Goal: Task Accomplishment & Management: Manage account settings

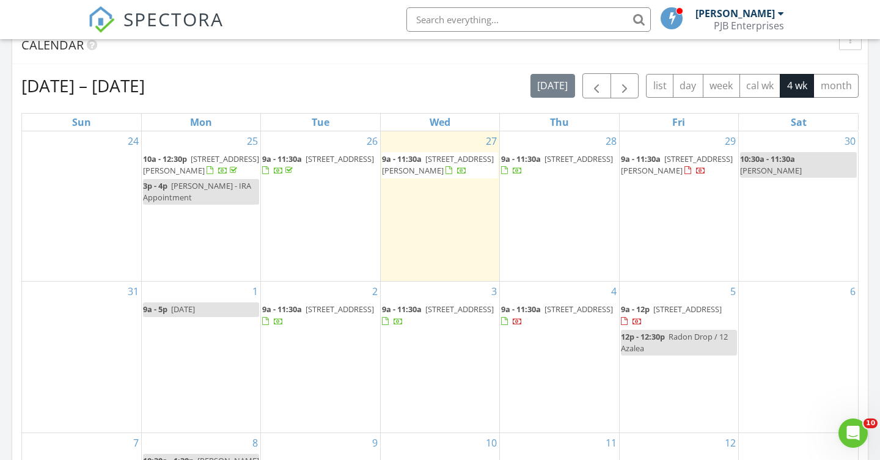
scroll to position [509, 0]
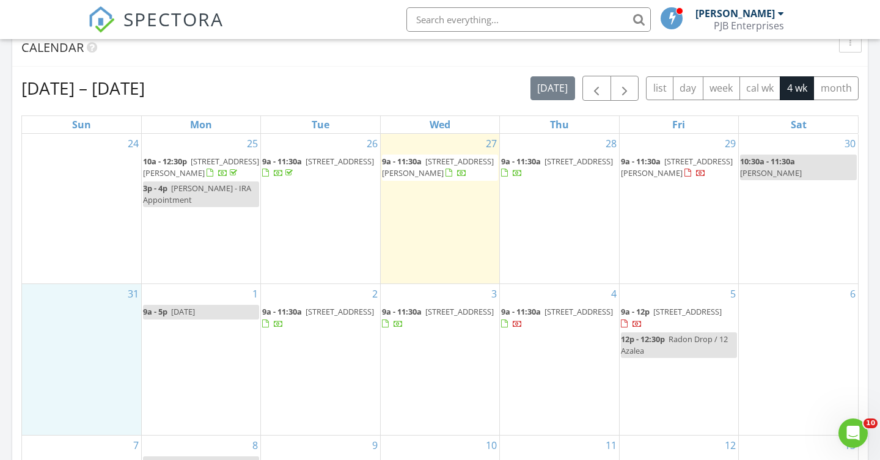
click at [48, 331] on div "31" at bounding box center [81, 359] width 119 height 150
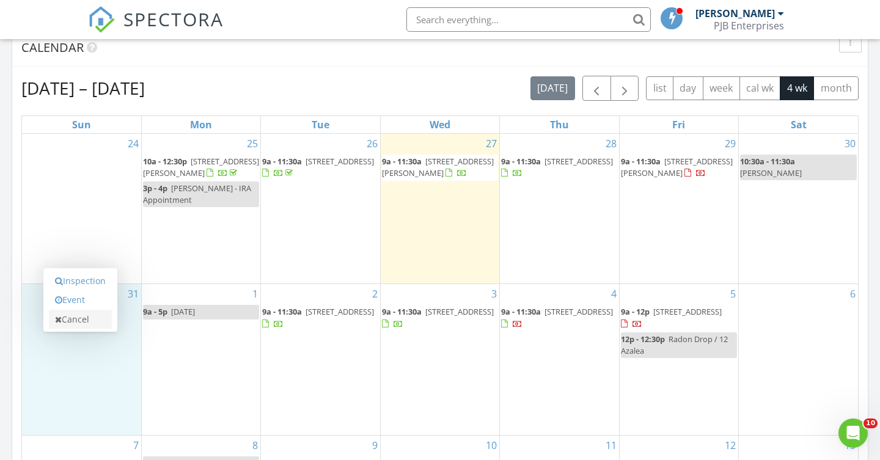
click at [92, 317] on link "Cancel" at bounding box center [80, 320] width 63 height 20
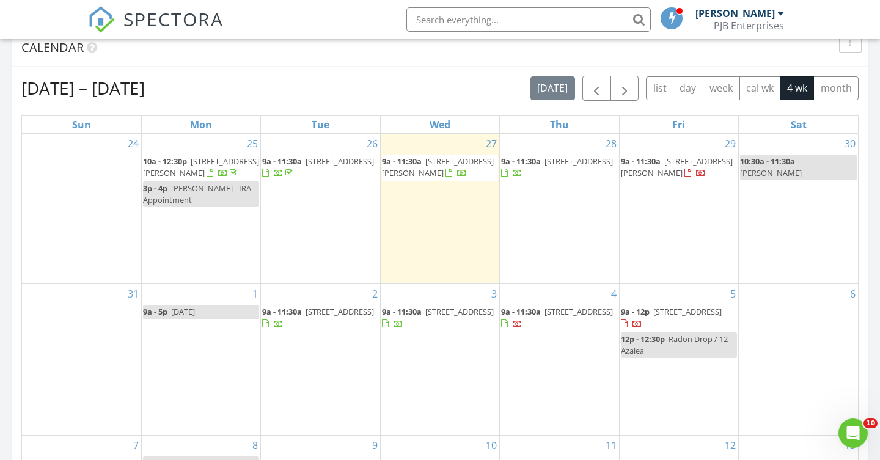
click at [551, 167] on span "167 Canal St, Westerly 02891" at bounding box center [579, 161] width 68 height 11
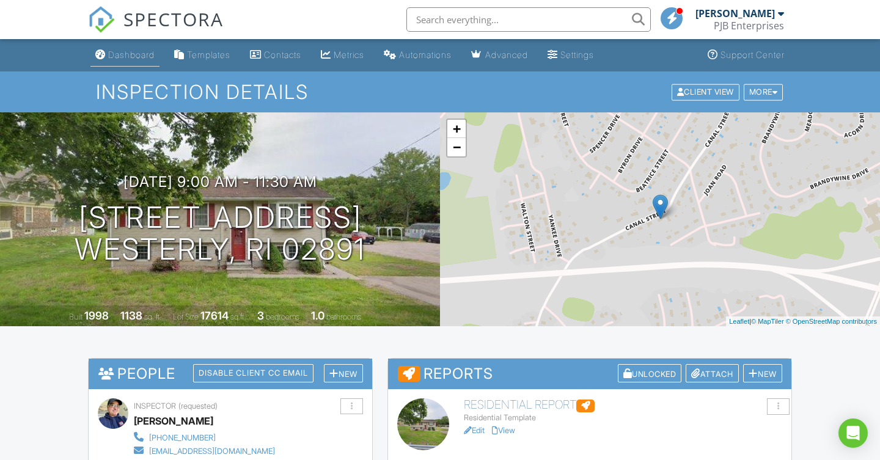
click at [143, 54] on div "Dashboard" at bounding box center [131, 55] width 46 height 10
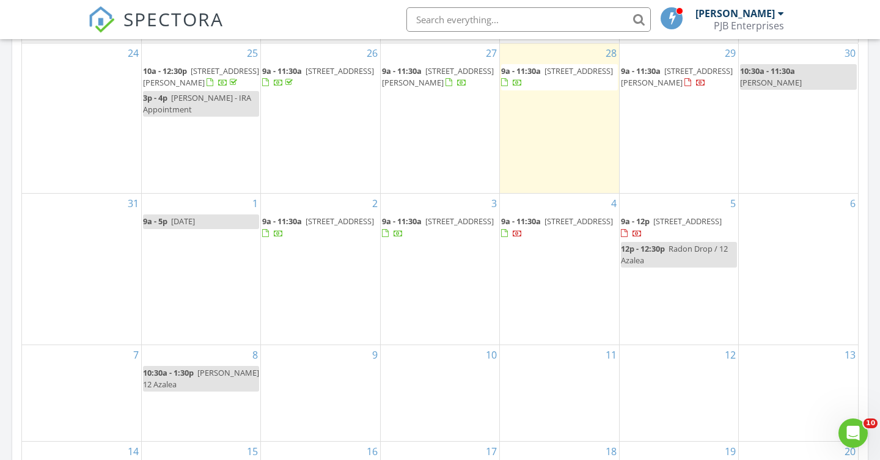
scroll to position [600, 0]
click at [672, 76] on span "13 Everett Ave, Westerly 02891" at bounding box center [677, 76] width 112 height 23
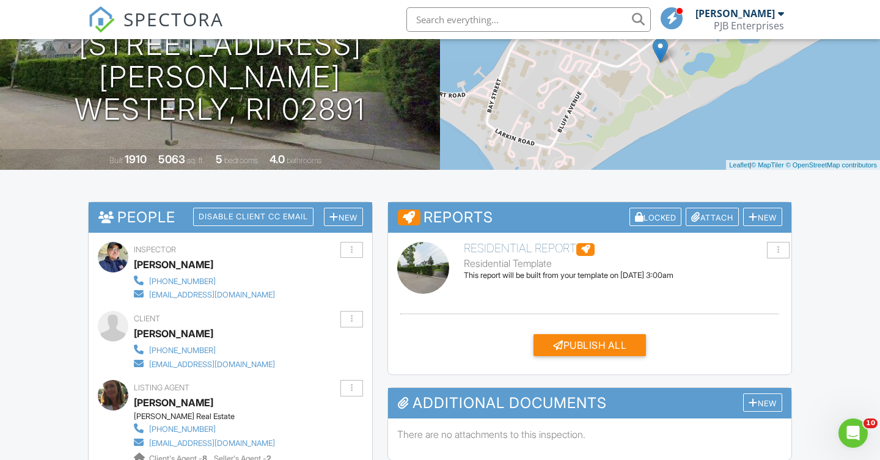
scroll to position [164, 0]
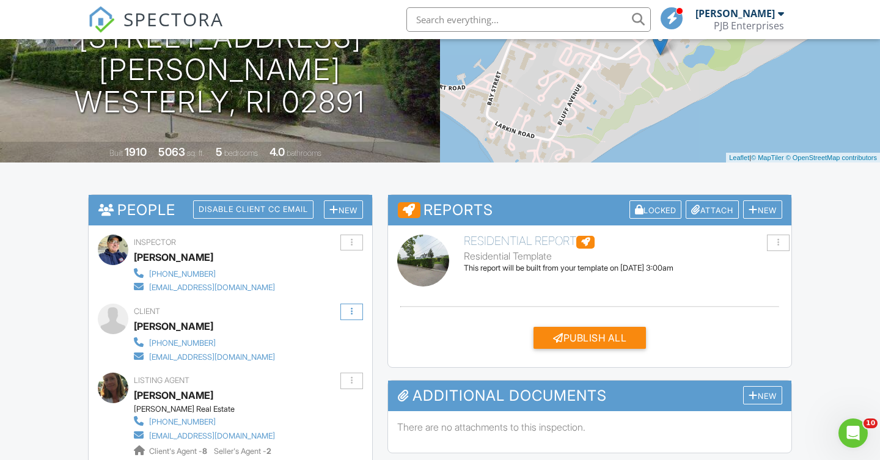
click at [351, 311] on div at bounding box center [352, 312] width 2 height 8
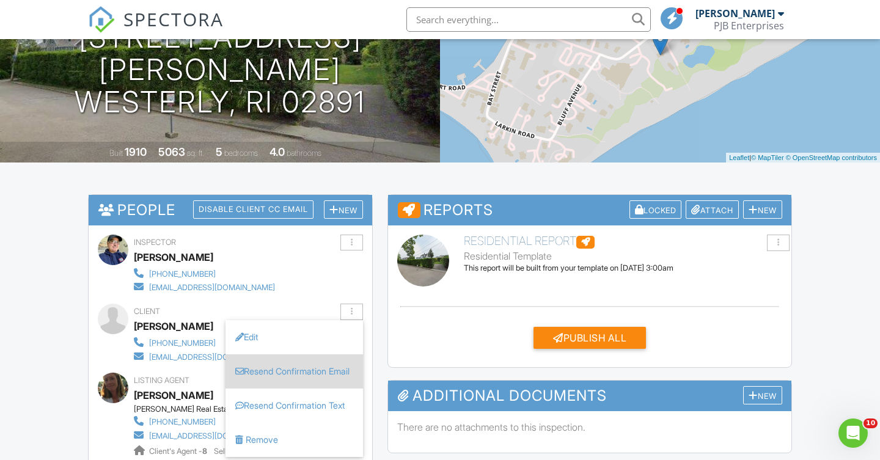
click at [307, 372] on li "Resend Confirmation Email" at bounding box center [295, 372] width 138 height 34
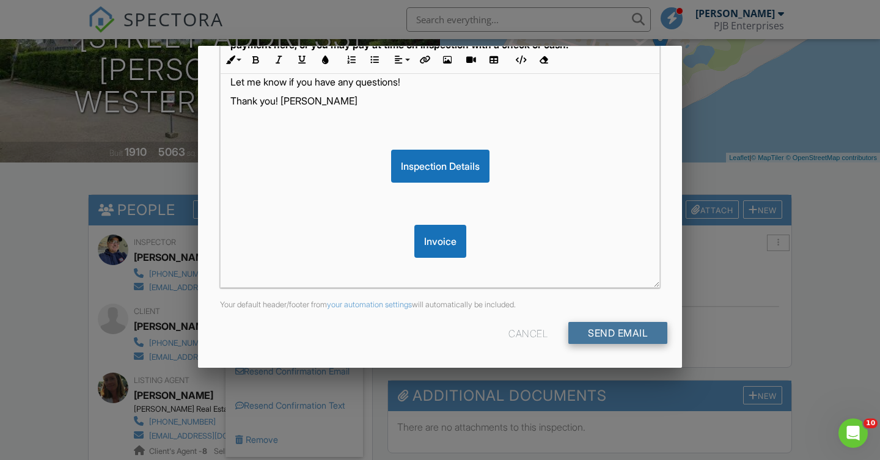
scroll to position [278, 0]
click at [633, 334] on input "Send Email" at bounding box center [618, 334] width 99 height 22
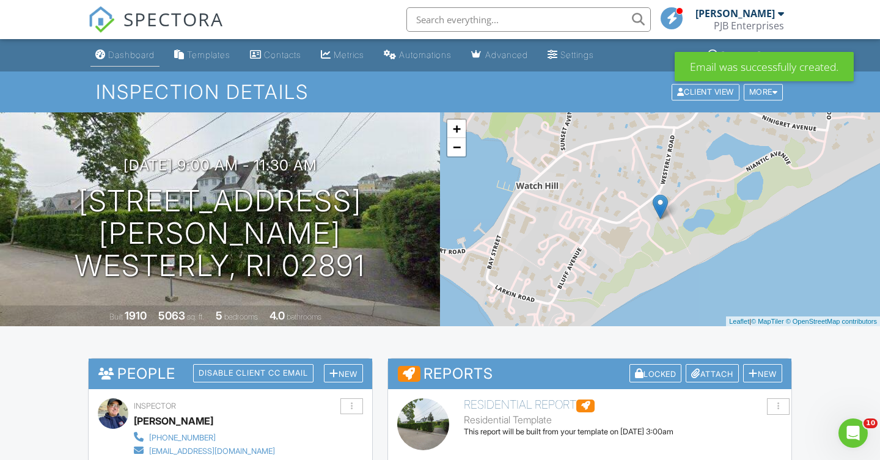
click at [141, 58] on div "Dashboard" at bounding box center [131, 55] width 46 height 10
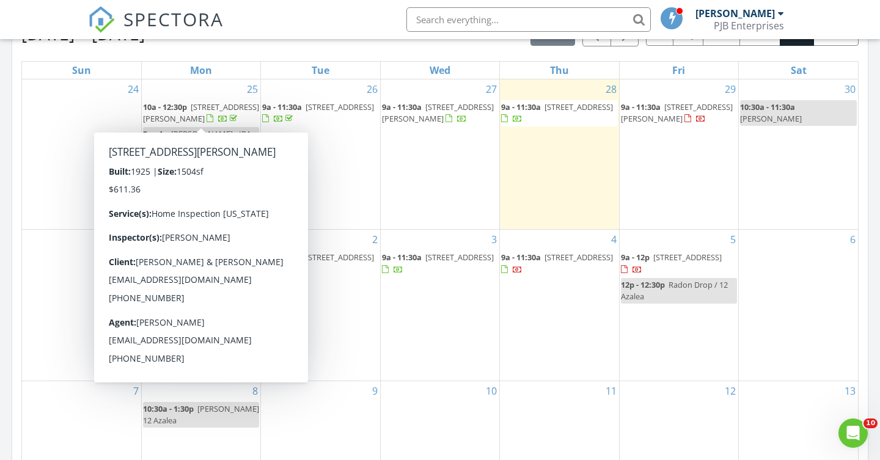
scroll to position [553, 0]
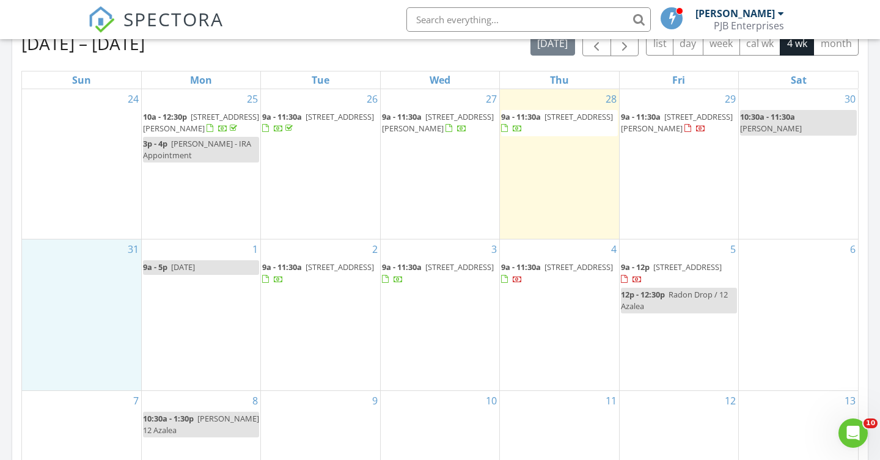
click at [73, 350] on div "31" at bounding box center [81, 315] width 119 height 150
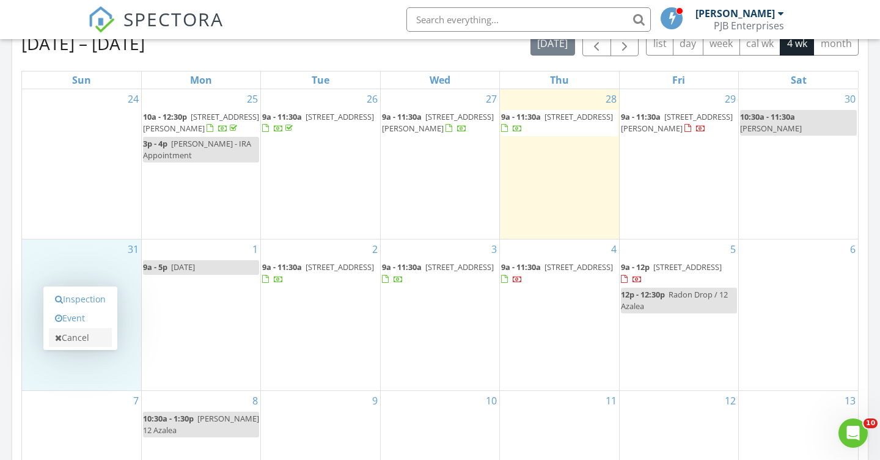
click at [81, 336] on link "Cancel" at bounding box center [80, 338] width 63 height 20
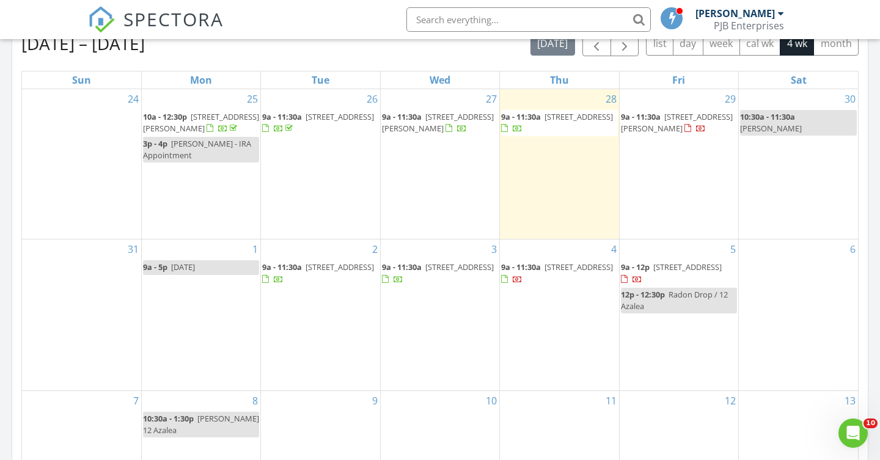
click at [665, 123] on span "13 Everett Ave, Westerly 02891" at bounding box center [677, 122] width 112 height 23
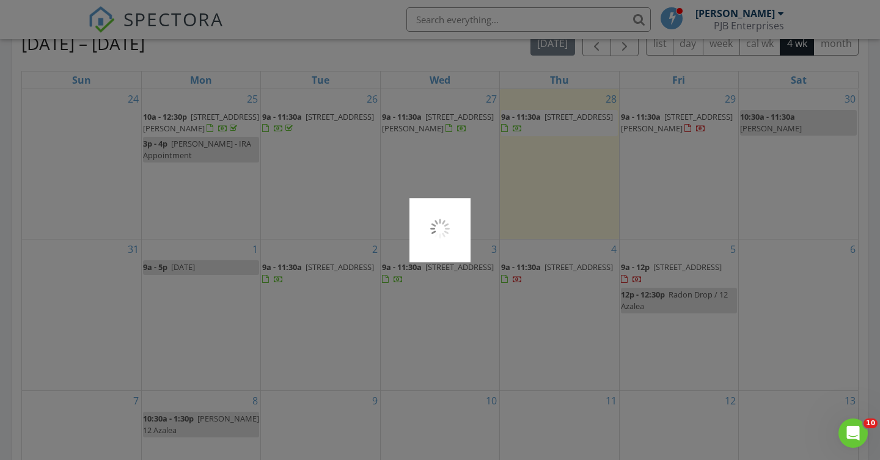
click at [665, 123] on div at bounding box center [440, 230] width 880 height 460
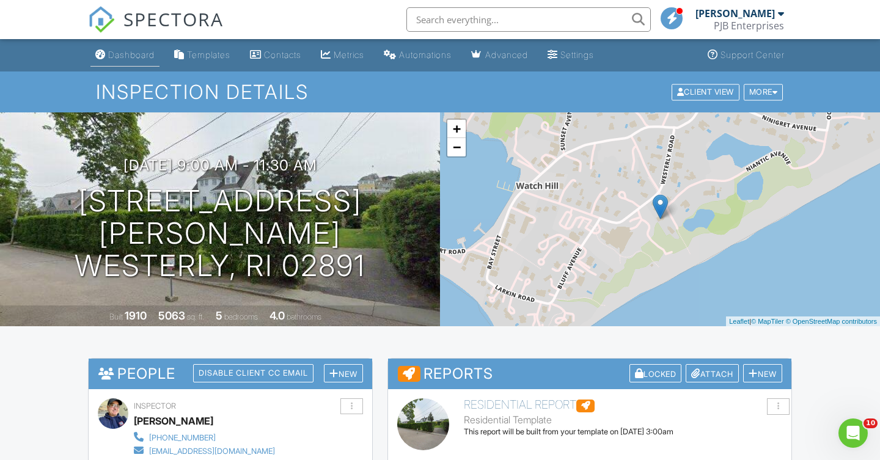
click at [136, 56] on div "Dashboard" at bounding box center [131, 55] width 46 height 10
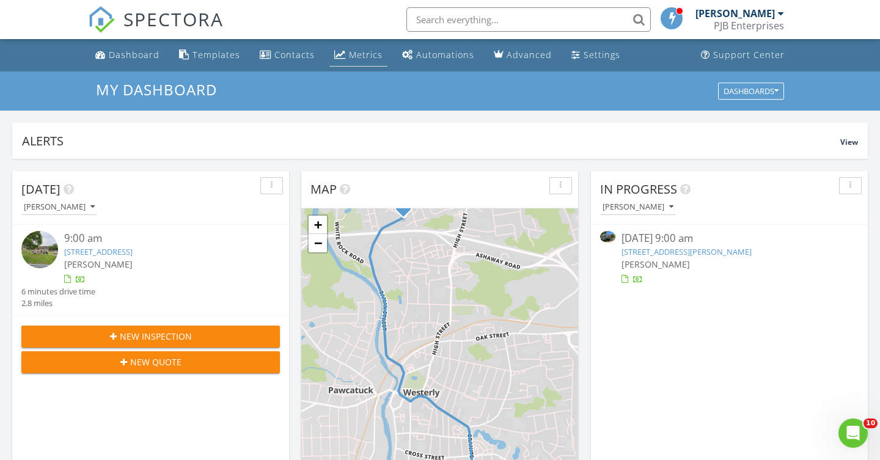
click at [355, 53] on div "Metrics" at bounding box center [366, 55] width 34 height 12
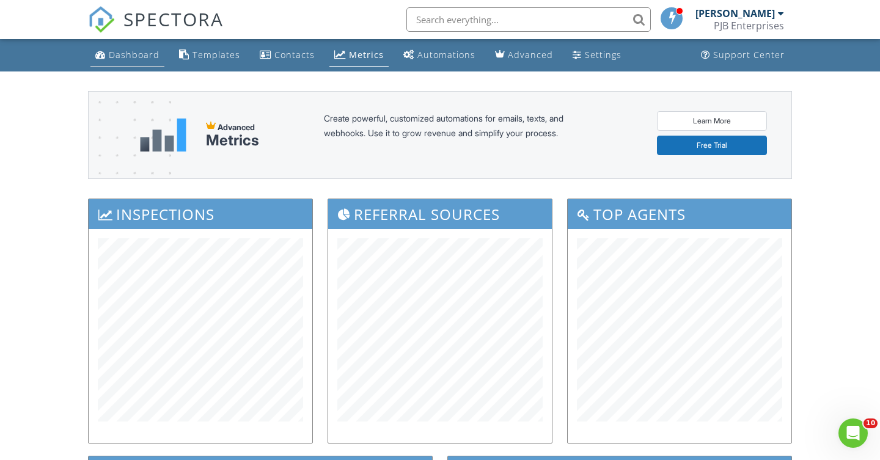
click at [139, 59] on div "Dashboard" at bounding box center [134, 55] width 51 height 12
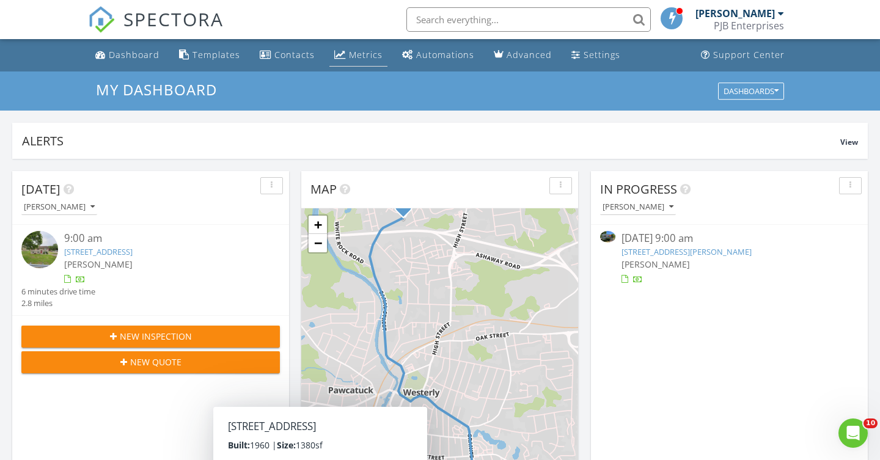
click at [349, 57] on div "Metrics" at bounding box center [366, 55] width 34 height 12
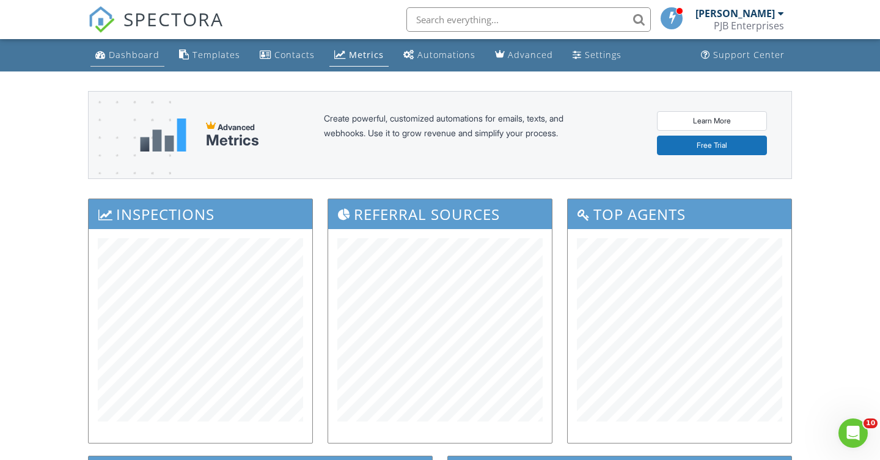
click at [148, 56] on div "Dashboard" at bounding box center [134, 55] width 51 height 12
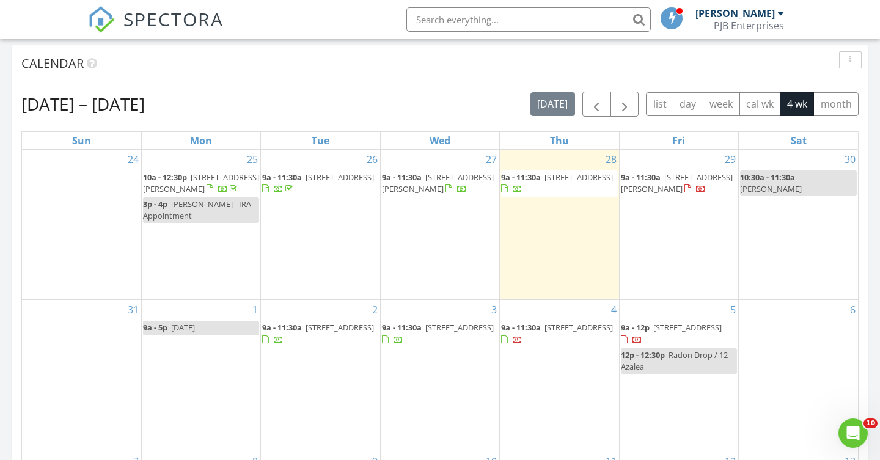
scroll to position [500, 0]
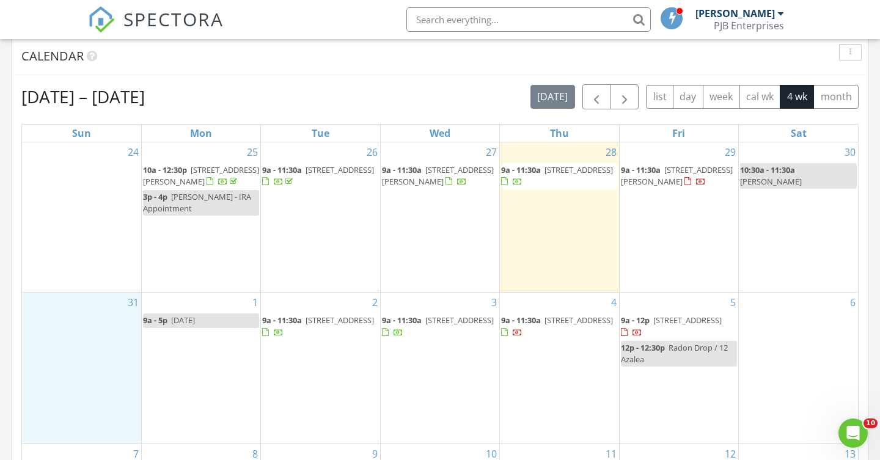
click at [45, 360] on div "31" at bounding box center [81, 368] width 119 height 150
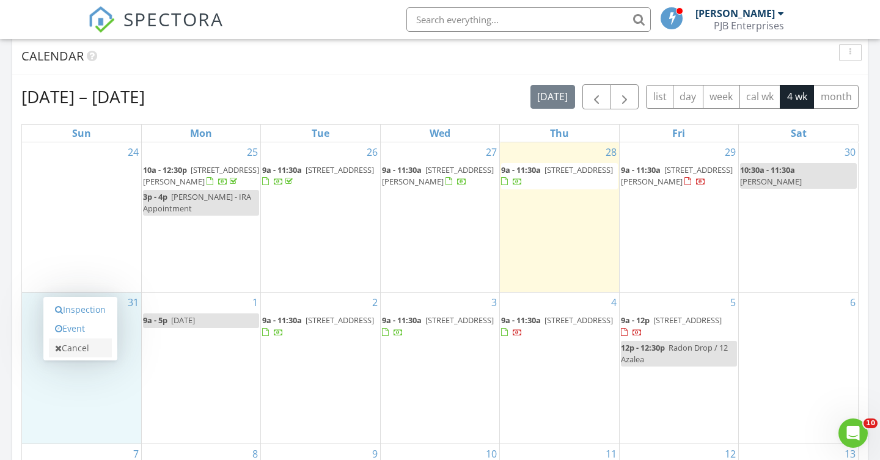
click at [73, 347] on link "Cancel" at bounding box center [80, 349] width 63 height 20
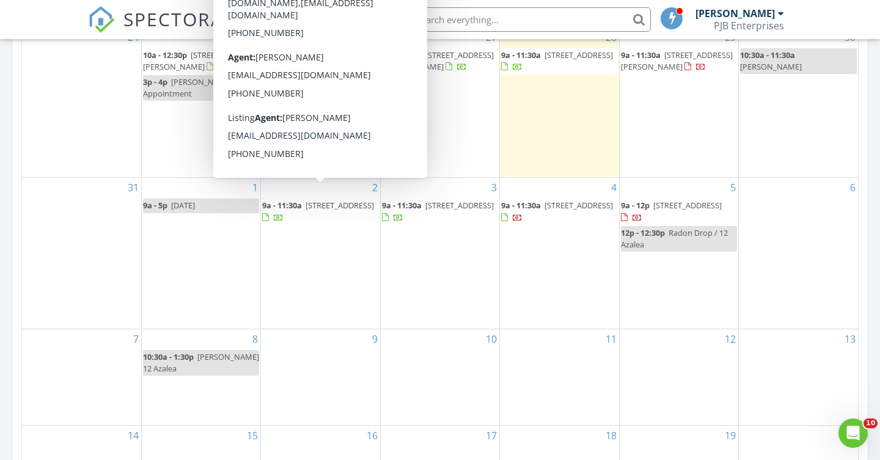
scroll to position [617, 0]
click at [76, 338] on div "7" at bounding box center [81, 376] width 119 height 97
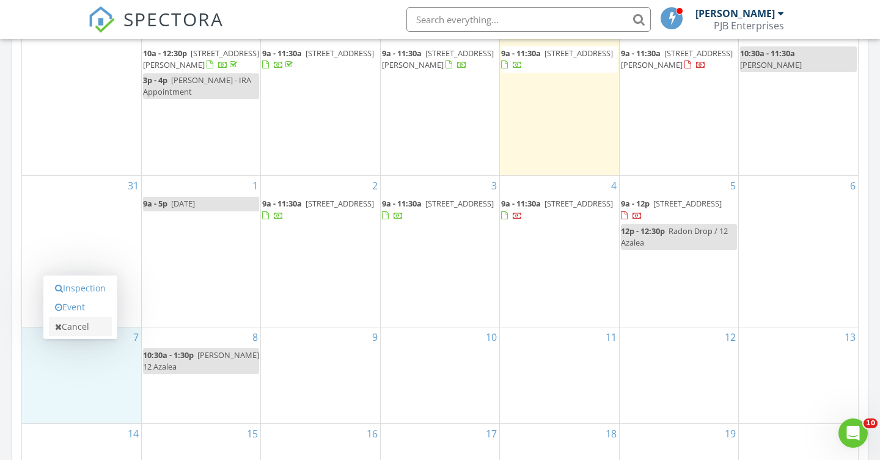
click at [97, 329] on link "Cancel" at bounding box center [80, 327] width 63 height 20
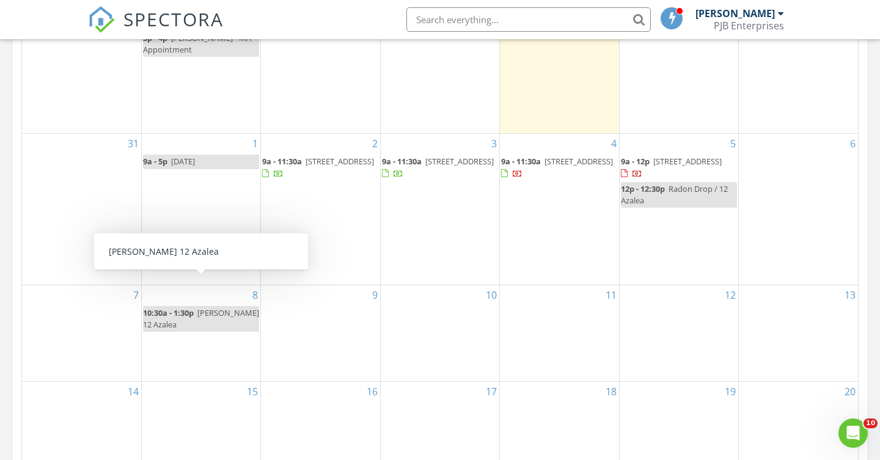
scroll to position [664, 0]
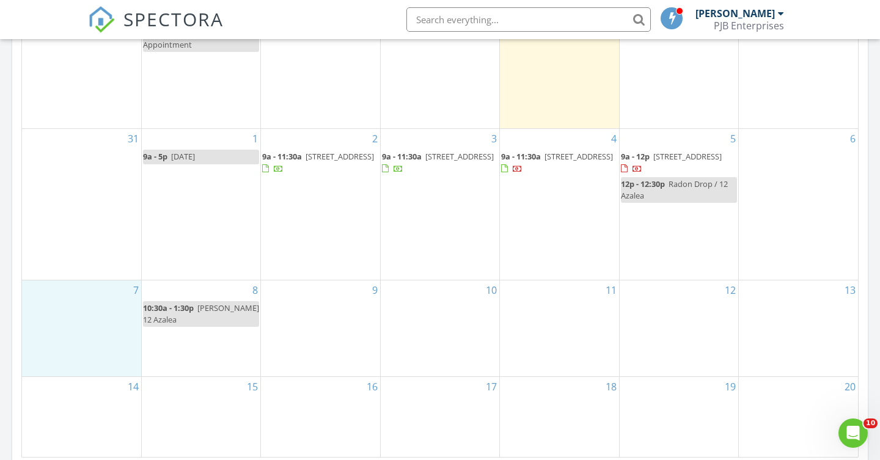
click at [88, 346] on div "7" at bounding box center [81, 329] width 119 height 97
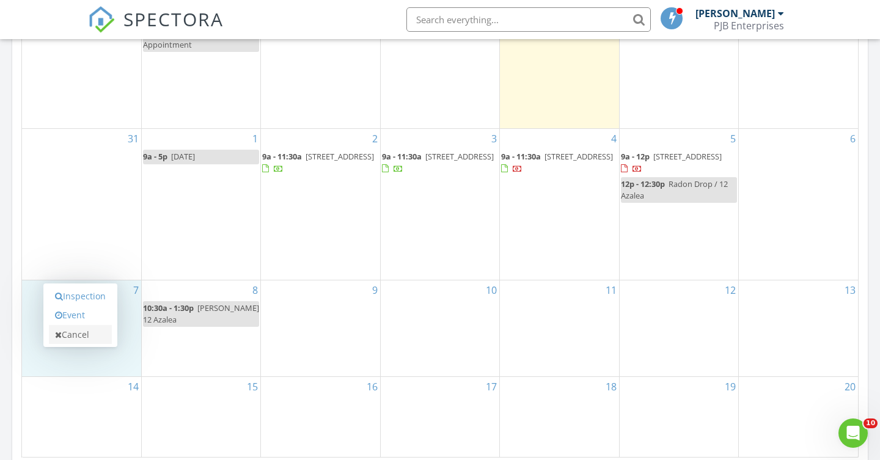
click at [85, 337] on link "Cancel" at bounding box center [80, 335] width 63 height 20
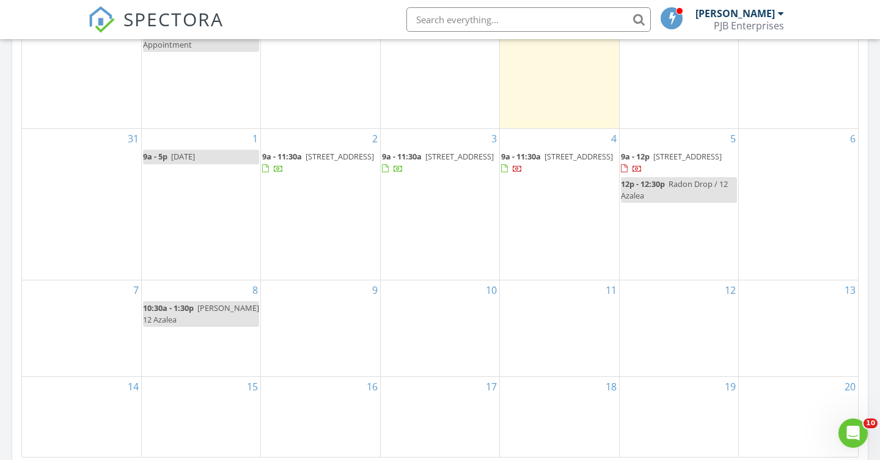
click at [196, 303] on div "10:30a - 1:30p [PERSON_NAME] 12 Azalea" at bounding box center [201, 314] width 116 height 23
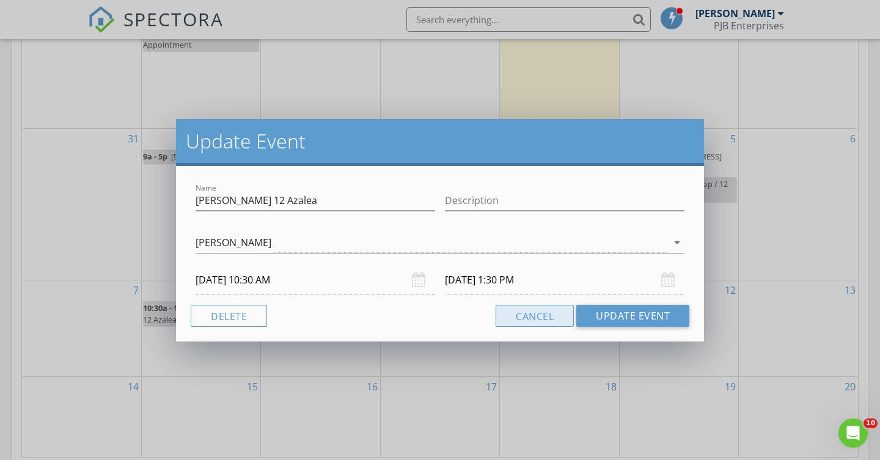
click at [534, 313] on button "Cancel" at bounding box center [535, 316] width 78 height 22
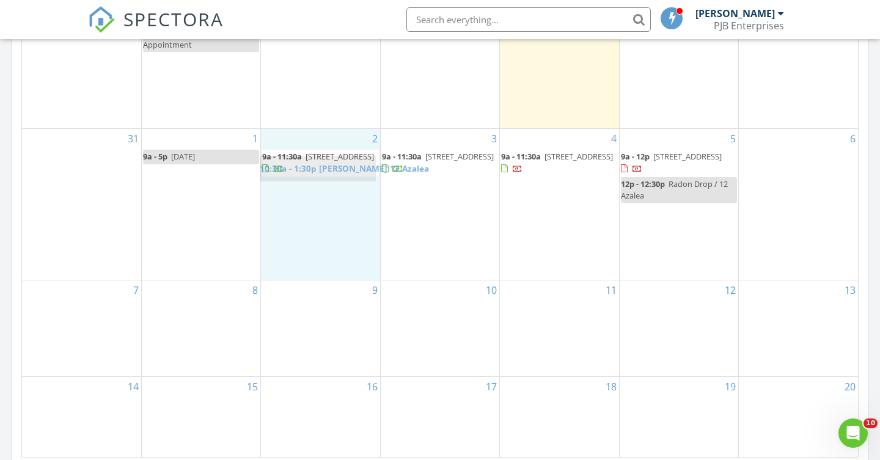
click at [331, 173] on body "SPECTORA [PERSON_NAME] PJB Enterprises Role: Inspector Change Role Dashboard Ne…" at bounding box center [440, 196] width 880 height 1720
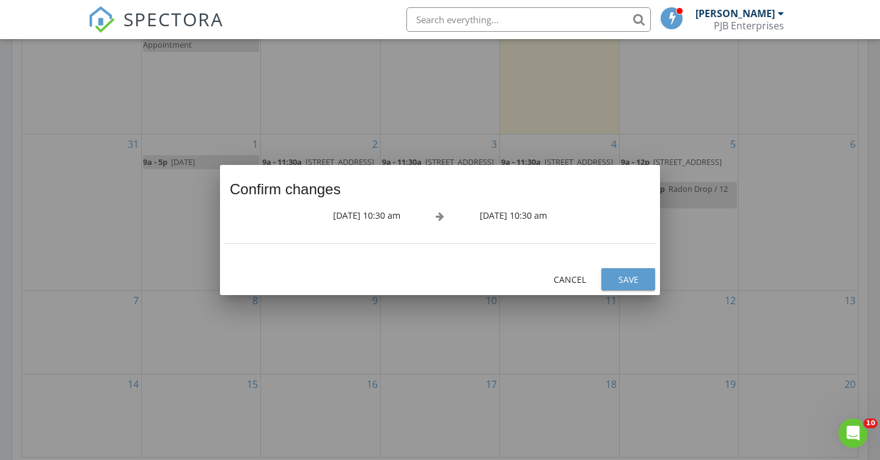
click at [362, 218] on div "[DATE] 10:30 am" at bounding box center [311, 216] width 183 height 15
click at [134, 307] on div at bounding box center [440, 230] width 880 height 460
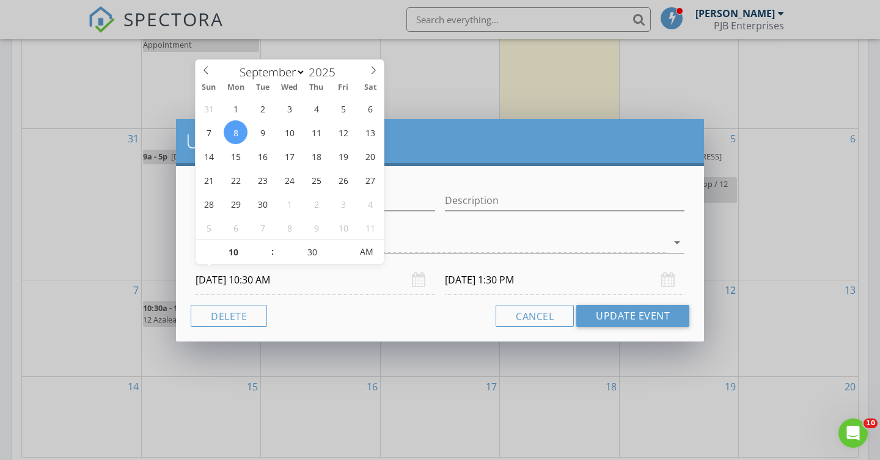
click at [259, 281] on input "[DATE] 10:30 AM" at bounding box center [316, 280] width 240 height 30
type input "11"
type input "[DATE] 11:30 AM"
click at [265, 244] on span at bounding box center [266, 246] width 9 height 12
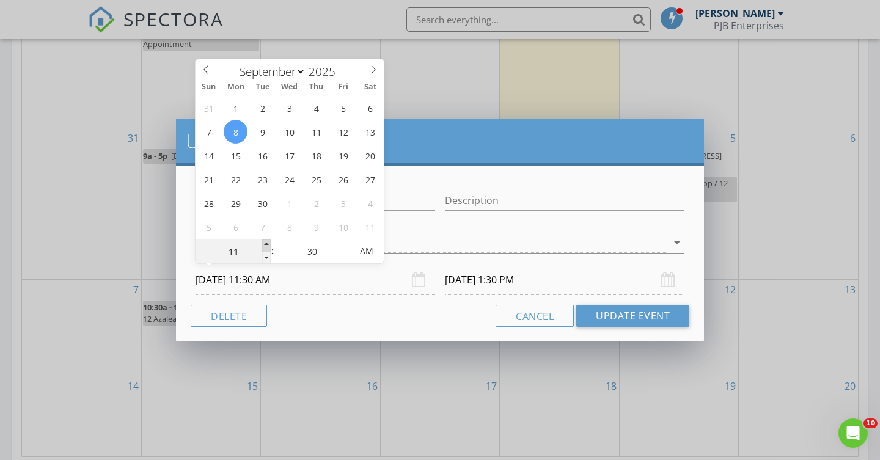
type input "12"
type input "[DATE] 12:30 PM"
click at [265, 244] on span at bounding box center [266, 246] width 9 height 12
type input "01"
type input "[DATE] 1:30 PM"
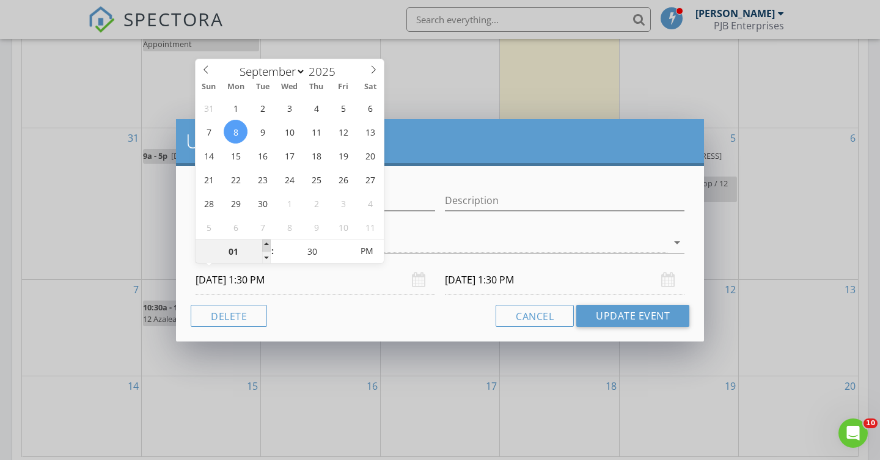
click at [265, 244] on span at bounding box center [266, 246] width 9 height 12
type input "02"
type input "[DATE] 2:30 PM"
click at [265, 244] on span at bounding box center [266, 246] width 9 height 12
type input "[DATE] 5:30 PM"
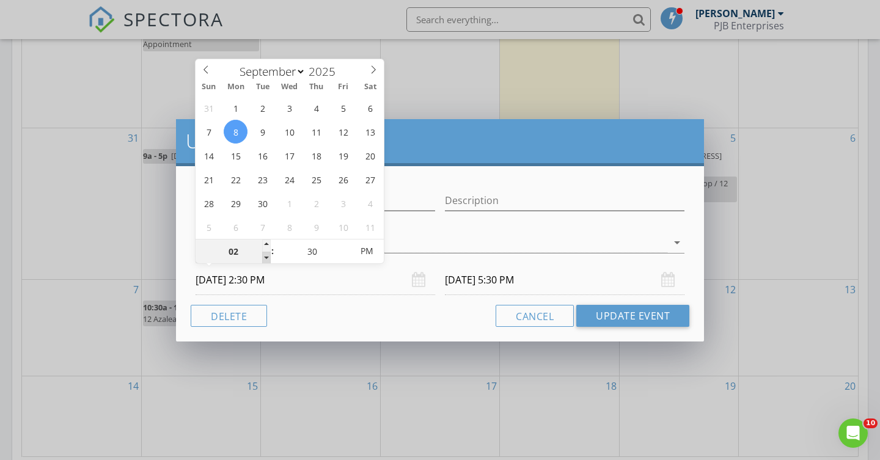
type input "01"
type input "[DATE] 1:30 PM"
click at [266, 259] on span at bounding box center [266, 258] width 9 height 12
type input "[DATE] 4:30 PM"
type input "35"
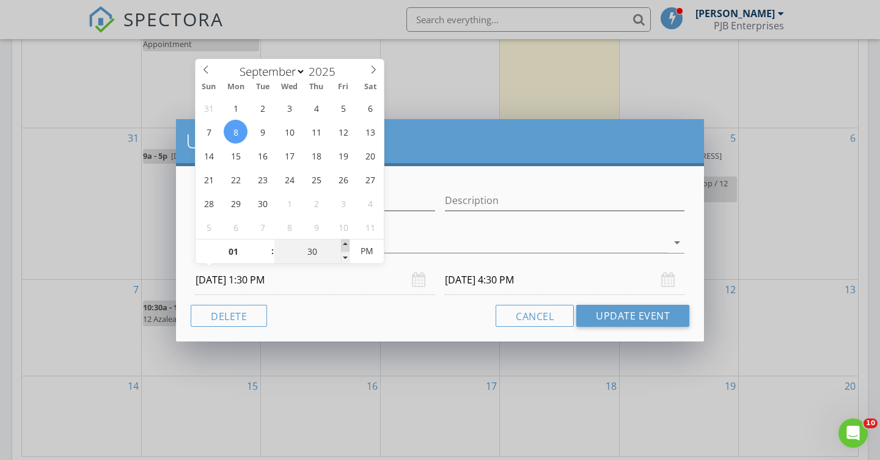
type input "[DATE] 1:35 PM"
click at [345, 244] on span at bounding box center [345, 246] width 9 height 12
type input "40"
type input "[DATE] 1:40 PM"
click at [345, 244] on span at bounding box center [345, 246] width 9 height 12
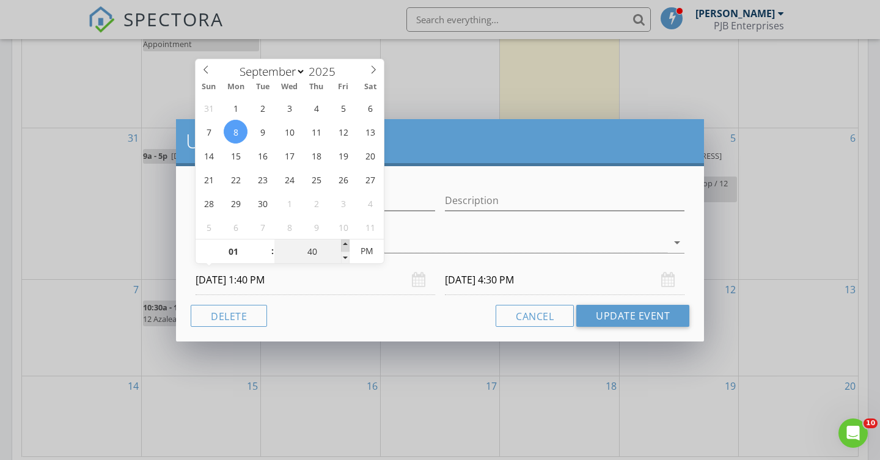
type input "45"
type input "[DATE] 1:45 PM"
click at [345, 244] on span at bounding box center [345, 246] width 9 height 12
type input "50"
type input "[DATE] 1:50 PM"
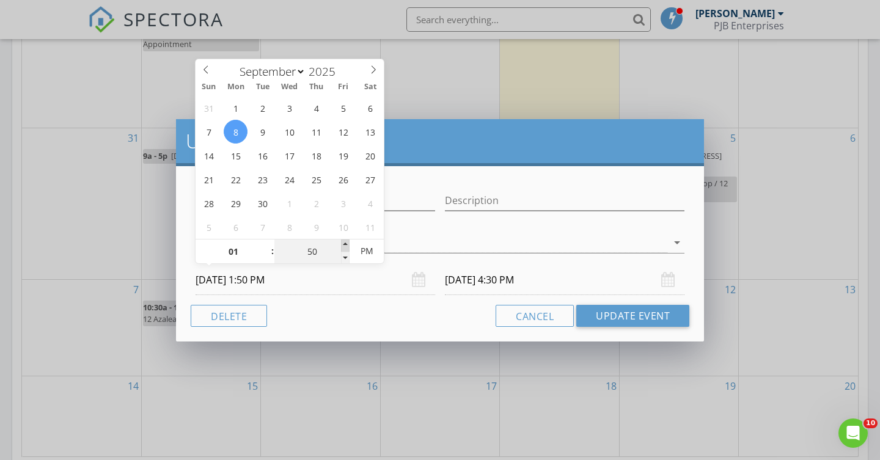
click at [345, 244] on span at bounding box center [345, 246] width 9 height 12
type input "55"
type input "[DATE] 1:55 PM"
click at [345, 244] on span at bounding box center [345, 246] width 9 height 12
type input "02"
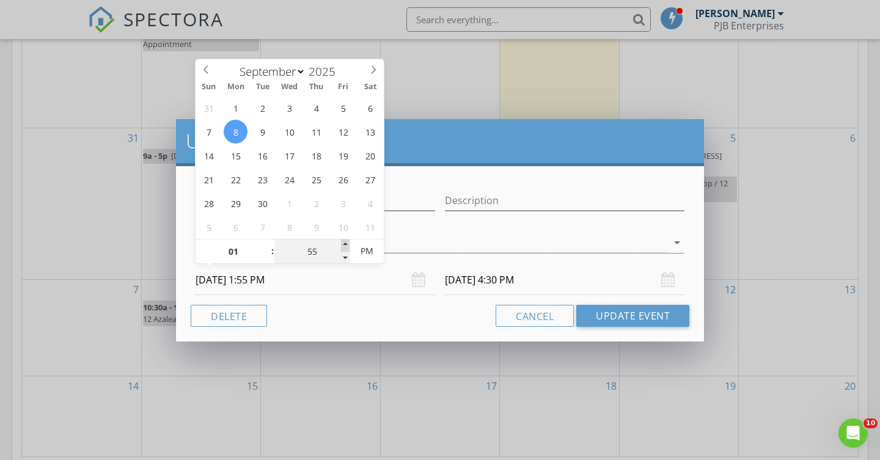
type input "00"
type input "[DATE] 2:00 PM"
click at [345, 244] on span at bounding box center [345, 246] width 9 height 12
type input "05"
type input "[DATE] 2:05 PM"
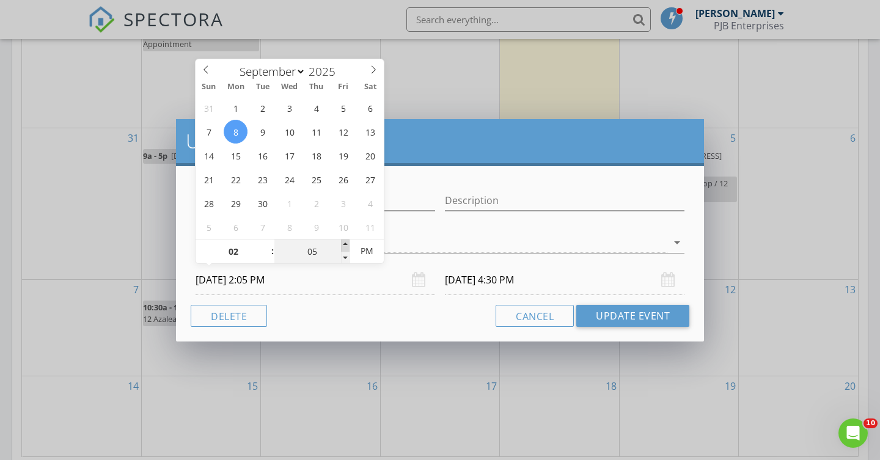
click at [345, 244] on span at bounding box center [345, 246] width 9 height 12
type input "[DATE] 5:05 PM"
type input "00"
type input "[DATE] 2:00 PM"
click at [345, 257] on span at bounding box center [345, 258] width 9 height 12
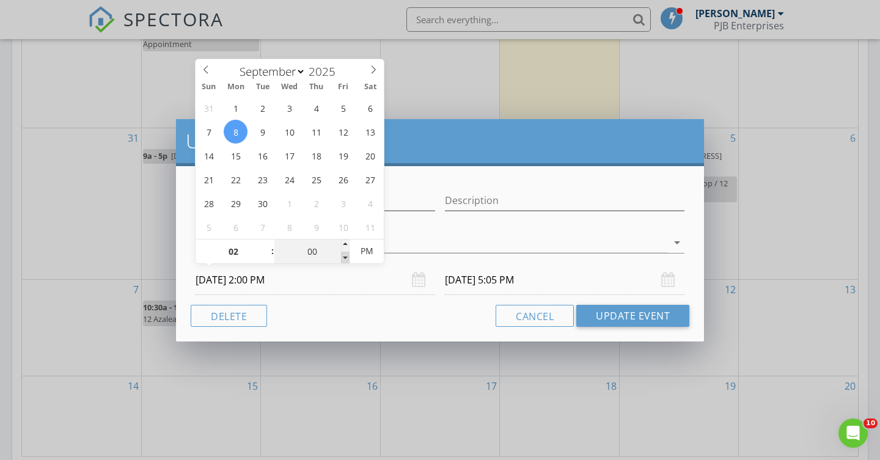
type input "[DATE] 5:00 PM"
type input "01"
type input "[DATE] 1:00 PM"
click at [262, 252] on span at bounding box center [266, 258] width 9 height 12
type input "[DATE] 4:00 PM"
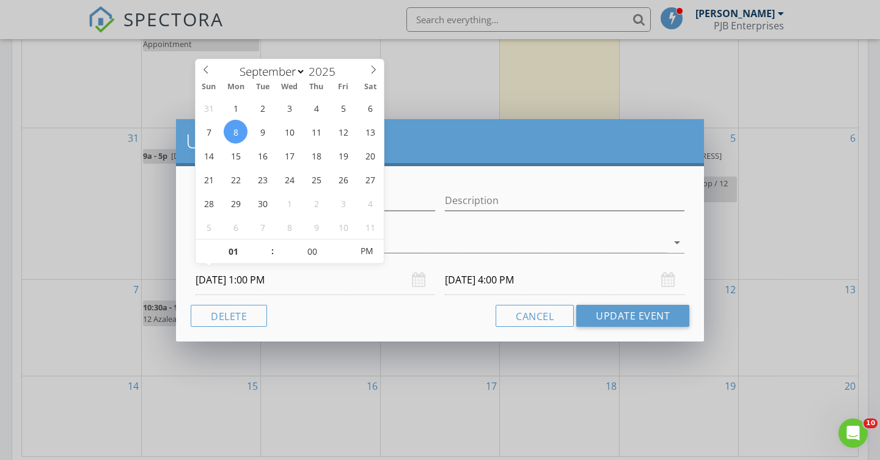
click at [462, 281] on input "[DATE] 4:00 PM" at bounding box center [565, 280] width 240 height 30
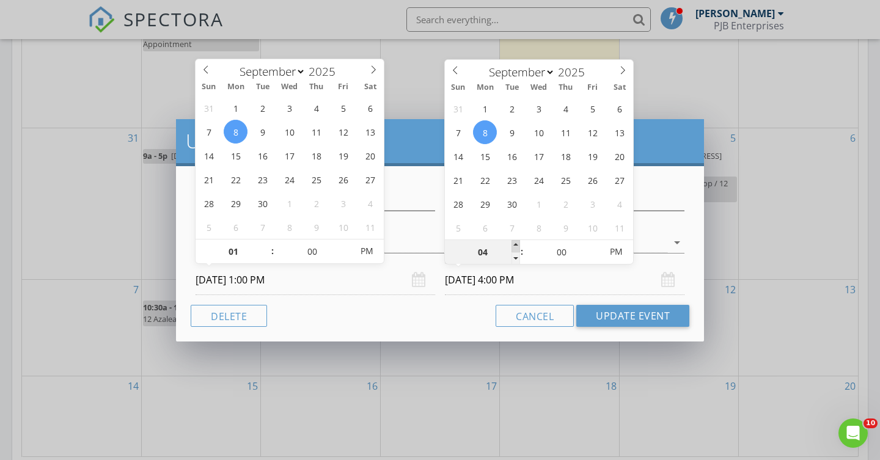
type input "05"
type input "[DATE] 5:00 PM"
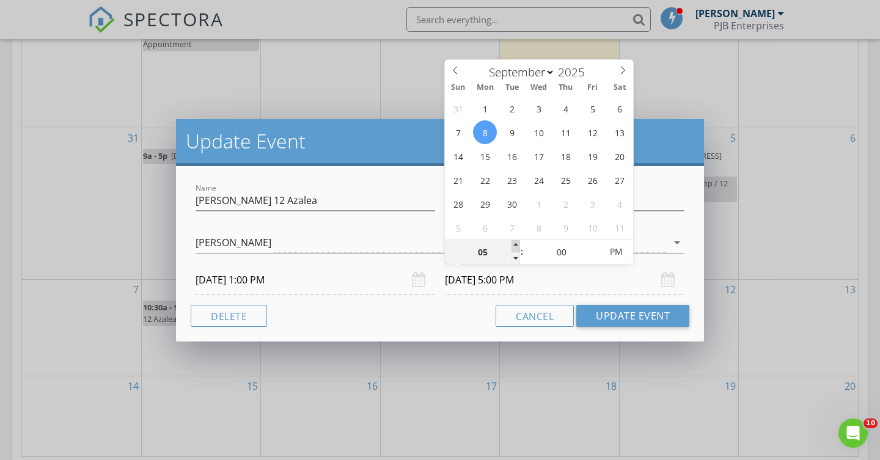
click at [515, 246] on span at bounding box center [516, 246] width 9 height 12
type input "04"
type input "[DATE] 4:00 PM"
click at [518, 257] on span at bounding box center [516, 258] width 9 height 12
type input "03"
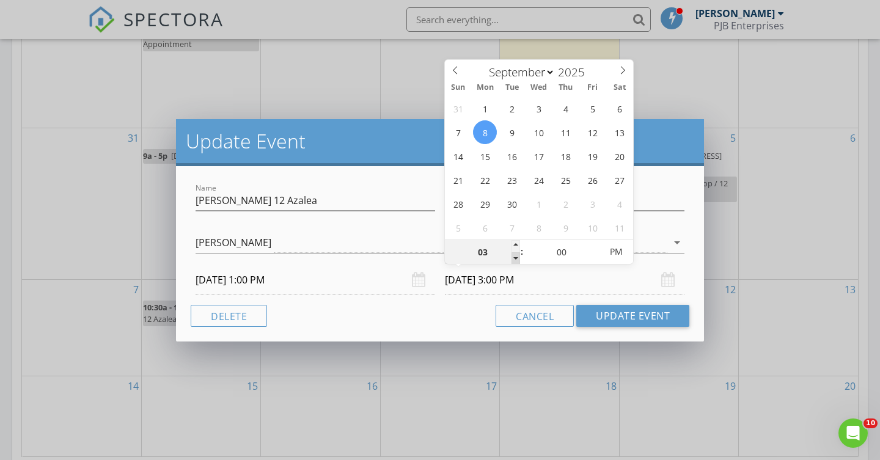
click at [518, 257] on span at bounding box center [516, 258] width 9 height 12
type input "[DATE] 3:00 PM"
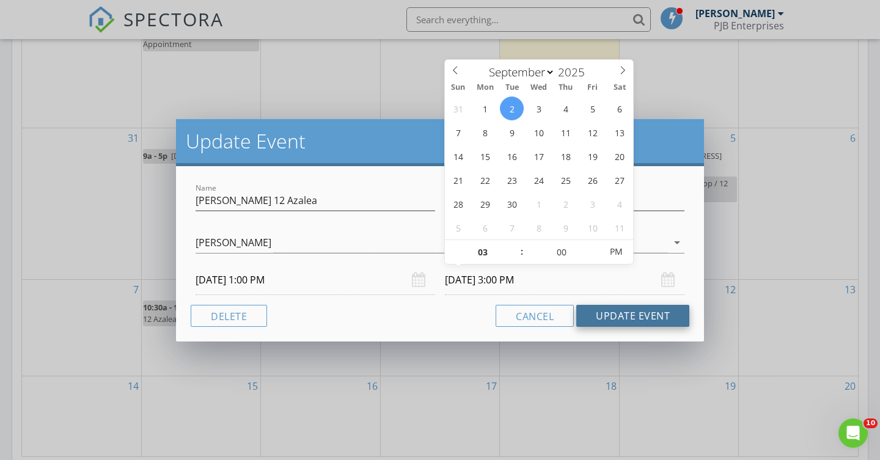
click at [617, 312] on button "Update Event" at bounding box center [632, 316] width 113 height 22
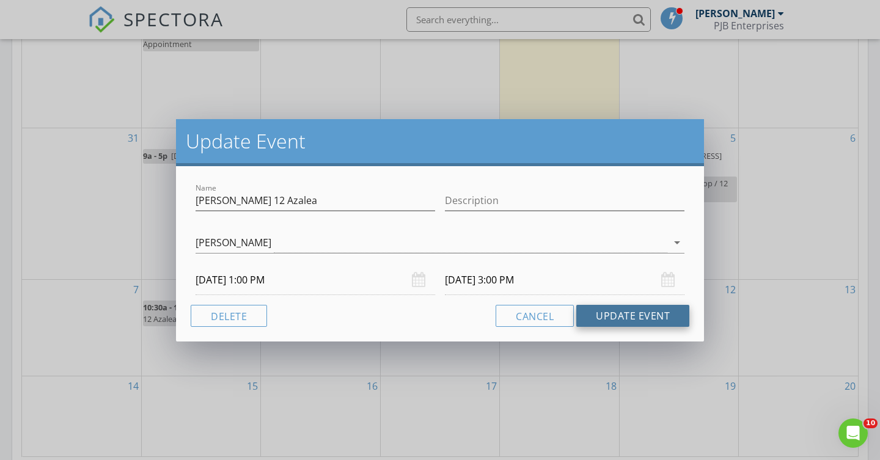
click at [617, 312] on button "Update Event" at bounding box center [632, 316] width 113 height 22
click at [622, 315] on button "Update Event" at bounding box center [632, 316] width 113 height 22
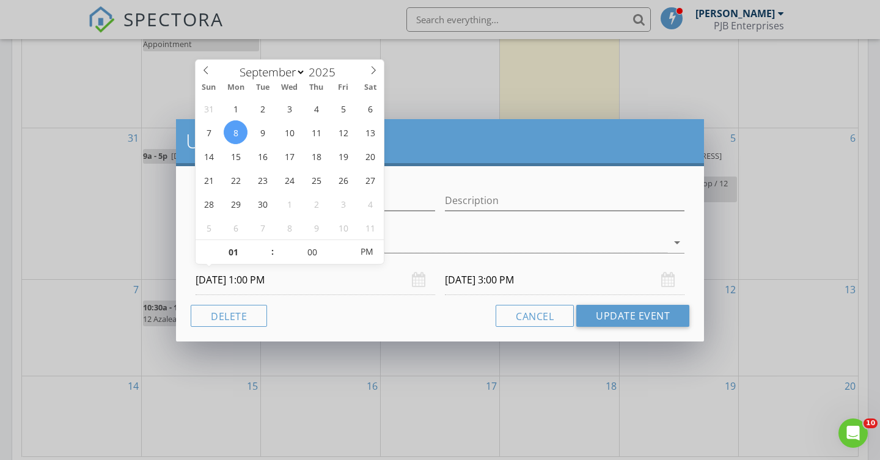
click at [243, 281] on input "[DATE] 1:00 PM" at bounding box center [316, 280] width 240 height 30
type input "[DATE] 1:00 PM"
type input "[DATE] 3:00 PM"
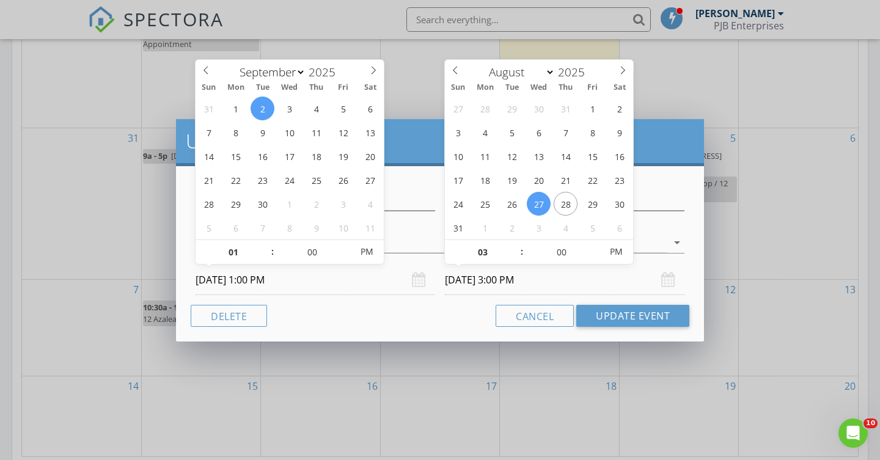
click at [483, 280] on input "[DATE] 3:00 PM" at bounding box center [565, 280] width 240 height 30
select select "8"
click at [623, 73] on icon at bounding box center [623, 70] width 9 height 9
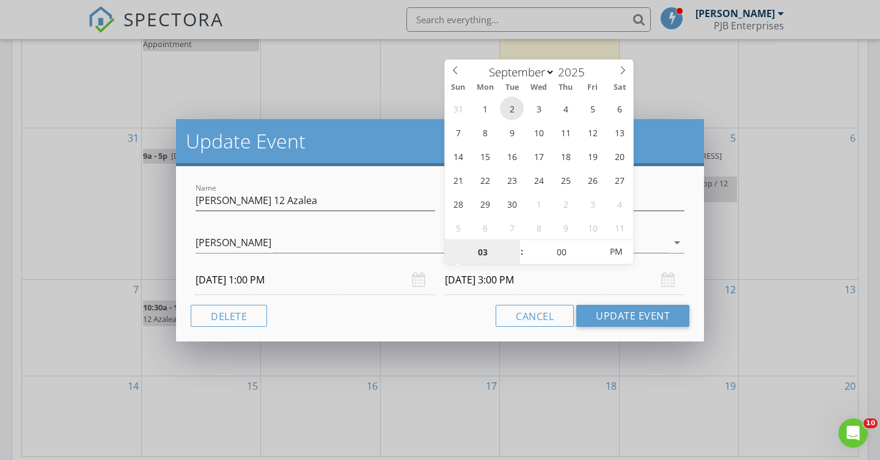
type input "[DATE] 3:00 PM"
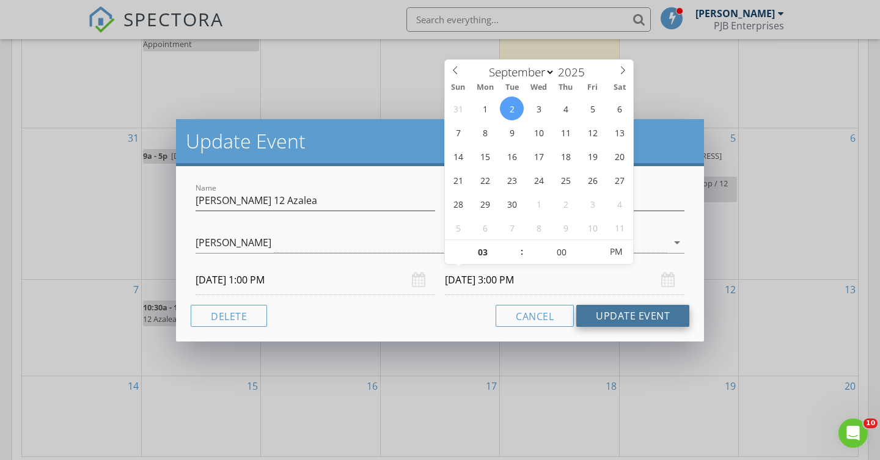
click at [625, 315] on button "Update Event" at bounding box center [632, 316] width 113 height 22
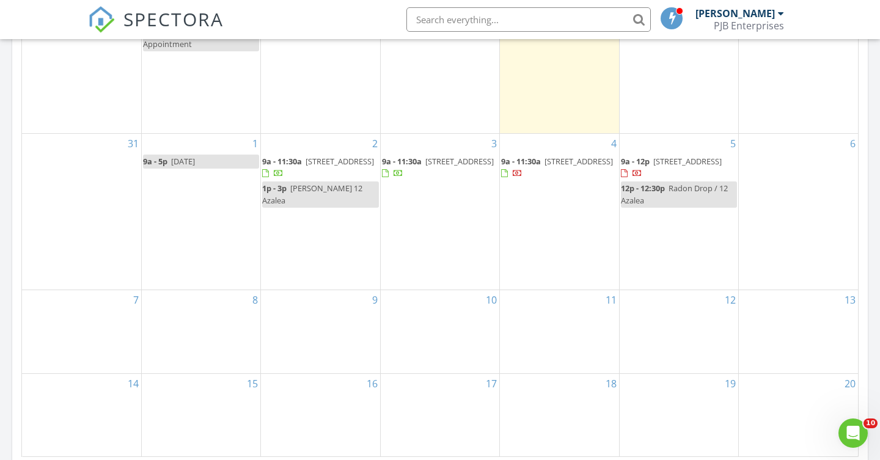
click at [680, 183] on div "12p - 12:30p Radon Drop / 12 Azalea" at bounding box center [679, 194] width 116 height 23
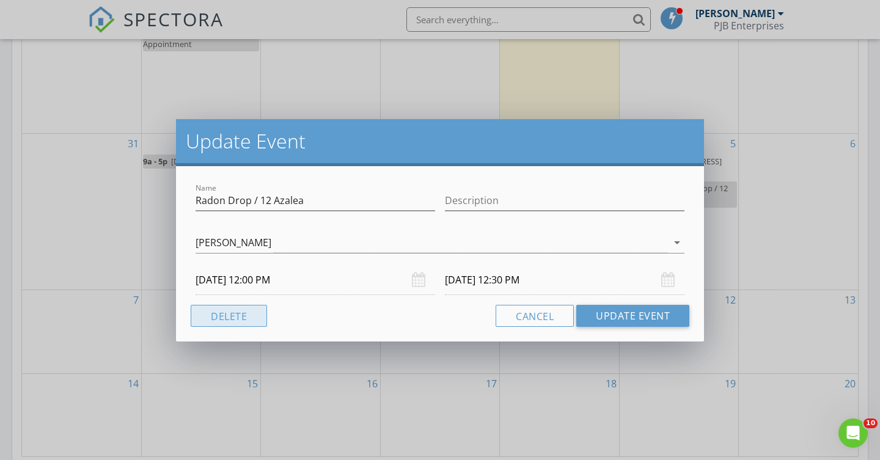
click at [245, 319] on button "Delete" at bounding box center [229, 316] width 76 height 22
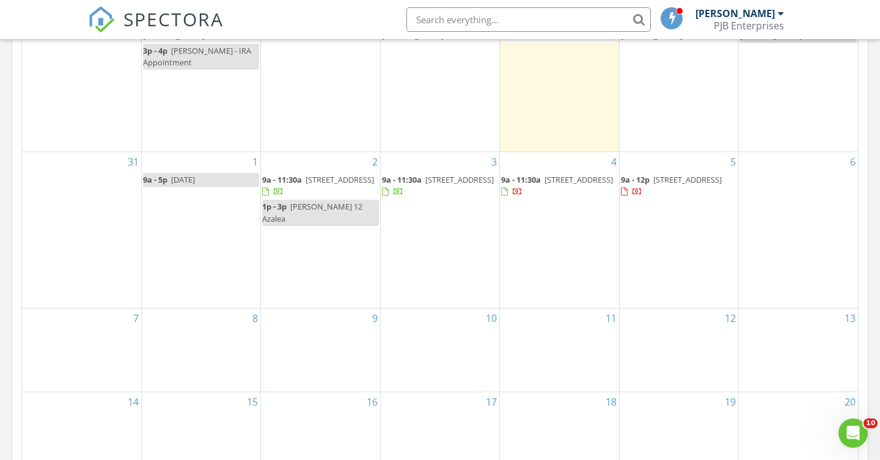
scroll to position [662, 0]
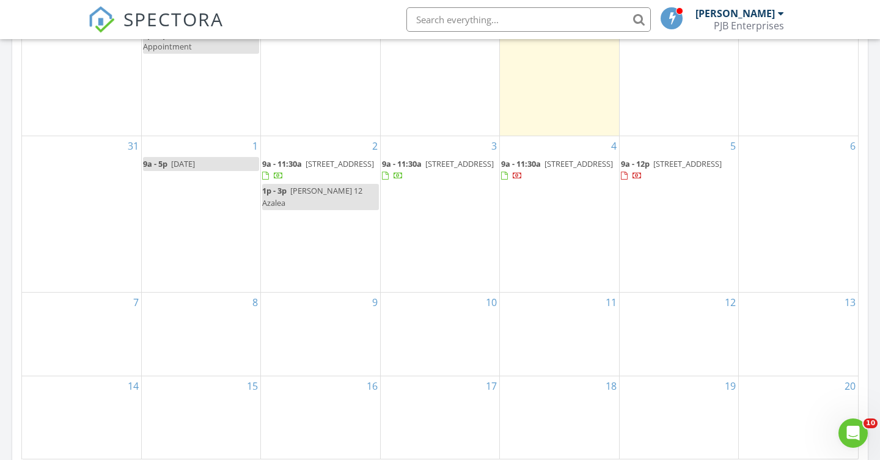
click at [190, 293] on div "8" at bounding box center [201, 334] width 119 height 83
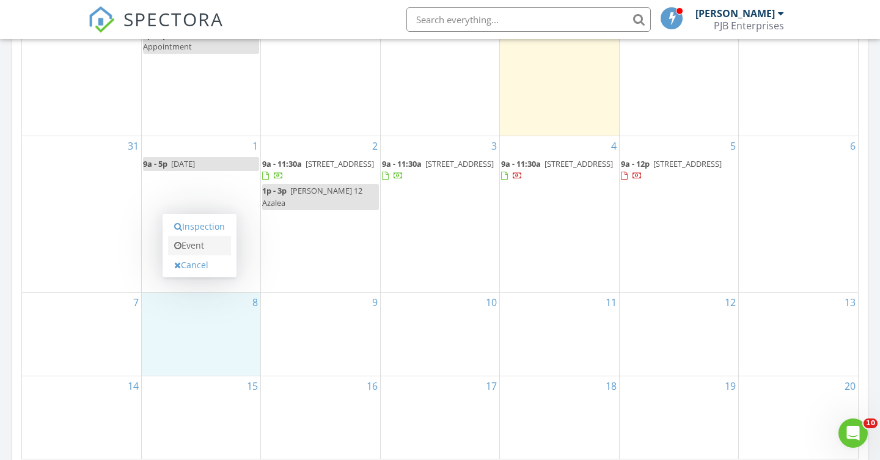
click at [206, 247] on link "Event" at bounding box center [199, 246] width 63 height 20
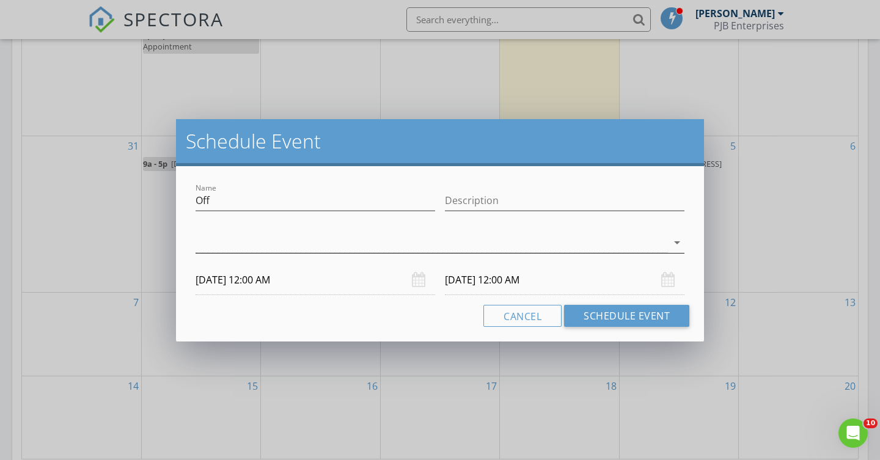
click at [675, 243] on icon "arrow_drop_down" at bounding box center [677, 242] width 15 height 15
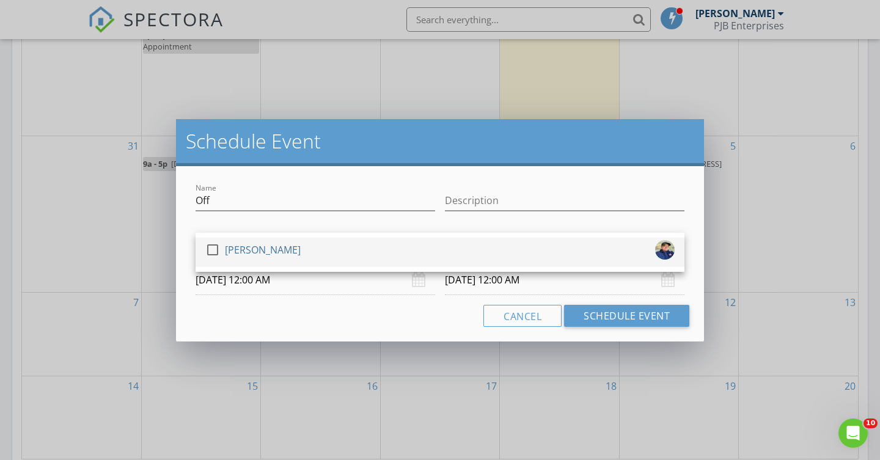
click at [216, 249] on div at bounding box center [212, 250] width 21 height 21
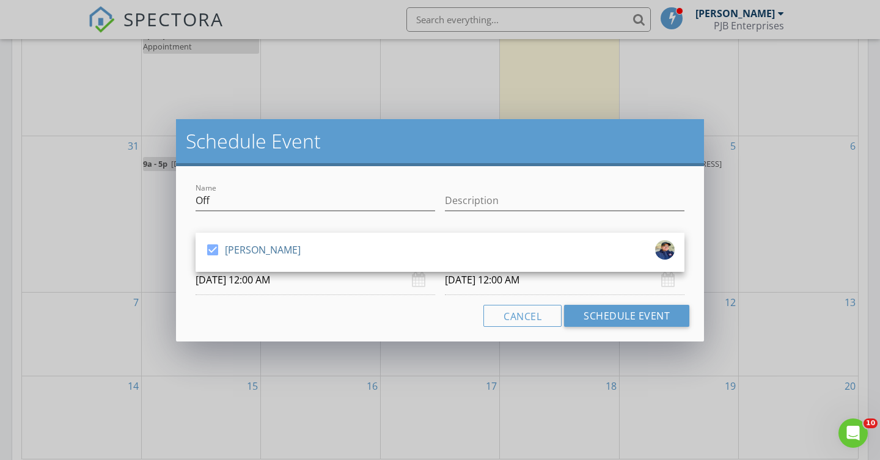
click at [257, 279] on input "[DATE] 12:00 AM" at bounding box center [316, 280] width 240 height 30
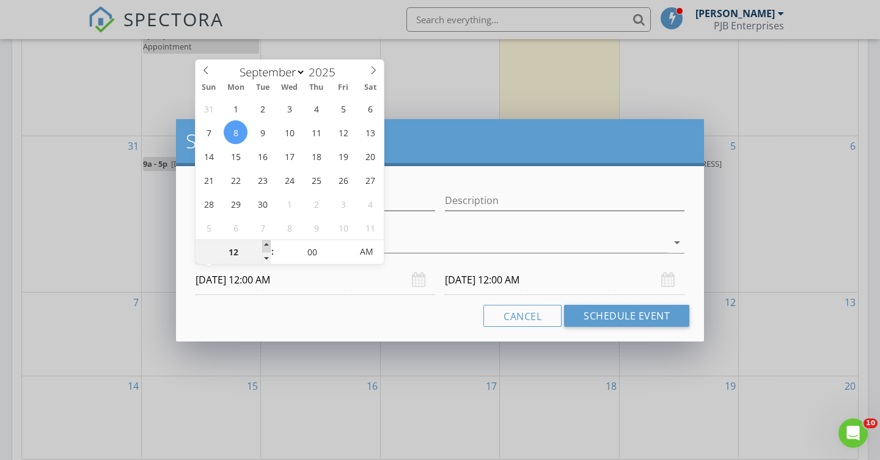
type input "01"
type input "[DATE] 1:00 AM"
click at [263, 248] on span at bounding box center [266, 246] width 9 height 12
type input "02"
type input "[DATE] 2:00 AM"
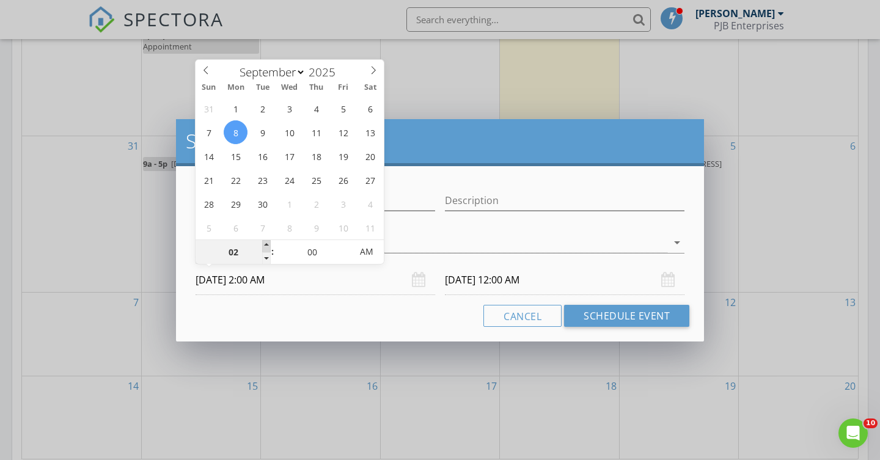
click at [263, 248] on span at bounding box center [266, 246] width 9 height 12
type input "03"
type input "[DATE] 3:00 AM"
click at [263, 248] on span at bounding box center [266, 246] width 9 height 12
type input "04"
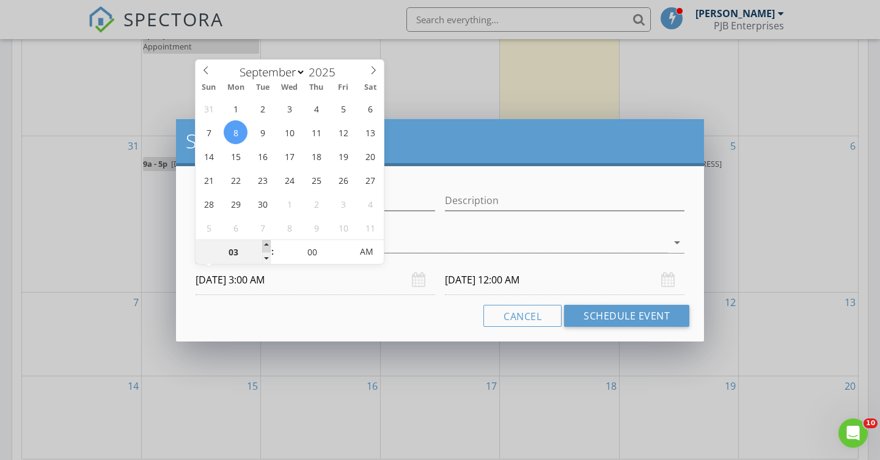
type input "[DATE] 4:00 AM"
click at [263, 248] on span at bounding box center [266, 246] width 9 height 12
type input "05"
type input "[DATE] 5:00 AM"
click at [263, 248] on span at bounding box center [266, 246] width 9 height 12
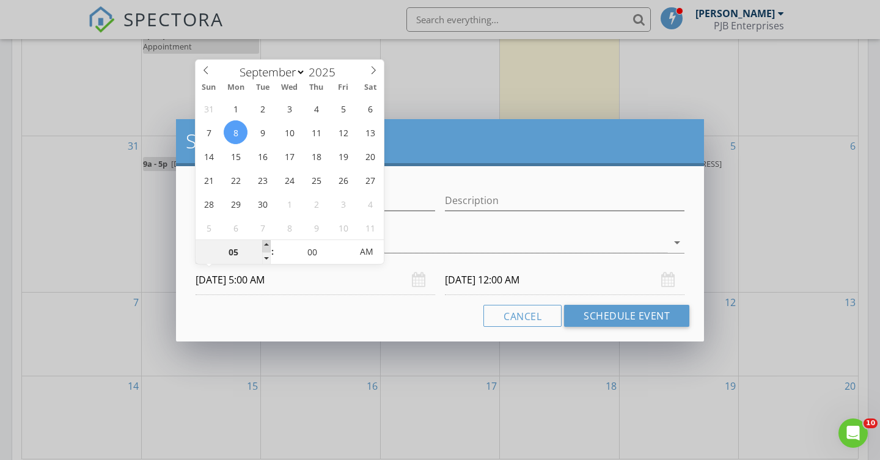
type input "05"
type input "[DATE] 5:00 AM"
type input "06"
type input "[DATE] 6:00 AM"
click at [263, 248] on span at bounding box center [266, 246] width 9 height 12
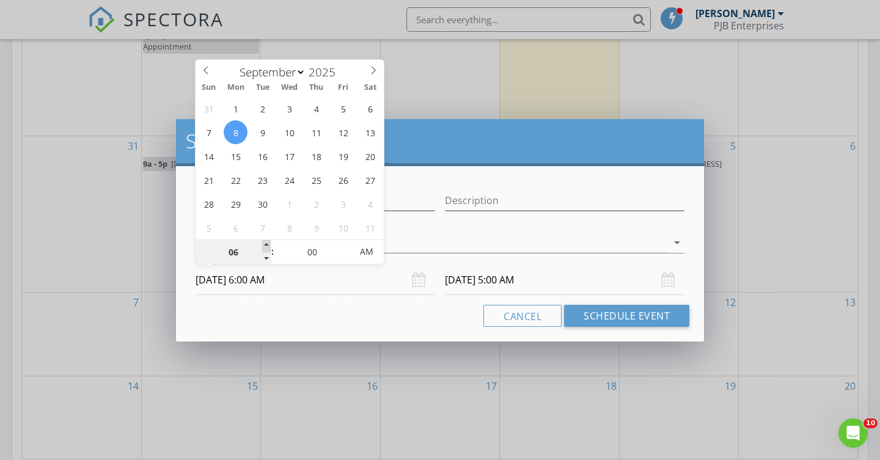
type input "06"
type input "[DATE] 6:00 AM"
type input "07"
type input "[DATE] 7:00 AM"
click at [263, 248] on span at bounding box center [266, 246] width 9 height 12
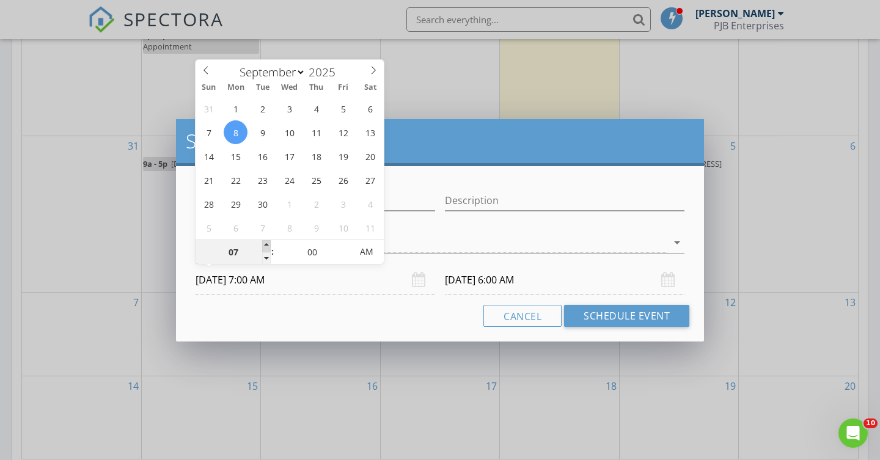
type input "07"
type input "[DATE] 7:00 AM"
type input "08"
type input "[DATE] 8:00 AM"
click at [263, 248] on span at bounding box center [266, 246] width 9 height 12
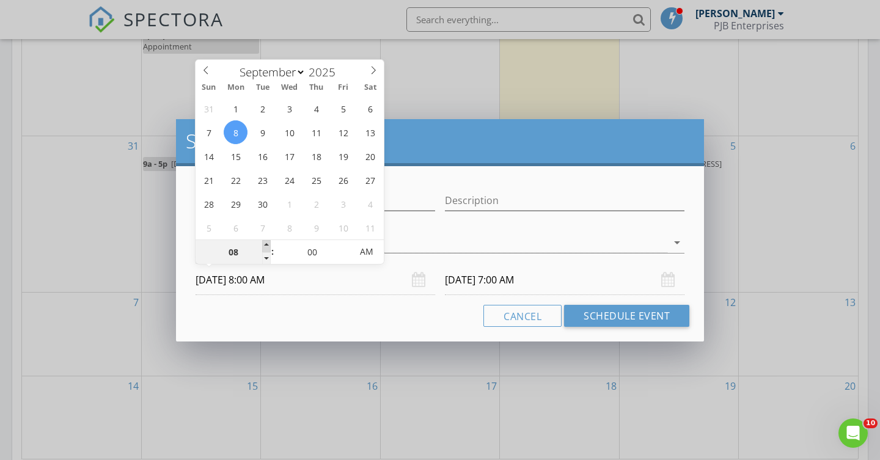
type input "08"
type input "[DATE] 8:00 AM"
type input "09"
type input "[DATE] 9:00 AM"
click at [263, 248] on span at bounding box center [266, 246] width 9 height 12
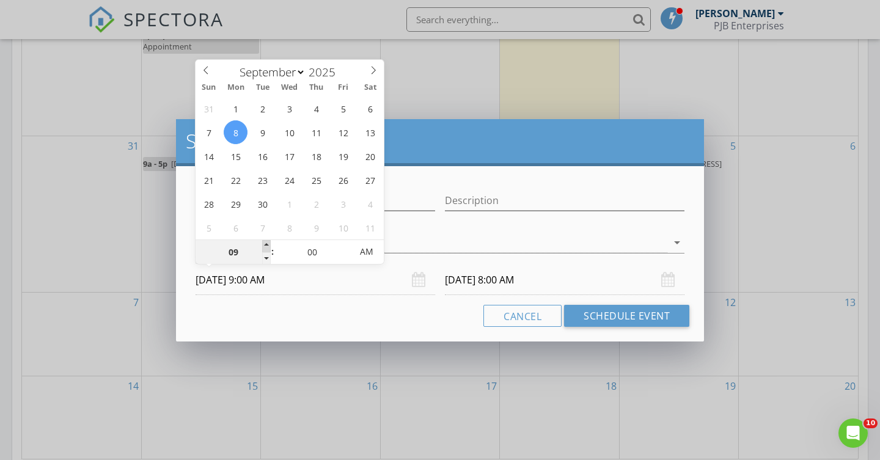
type input "09"
type input "[DATE] 9:00 AM"
click at [489, 284] on input "[DATE] 9:00 AM" at bounding box center [565, 280] width 240 height 30
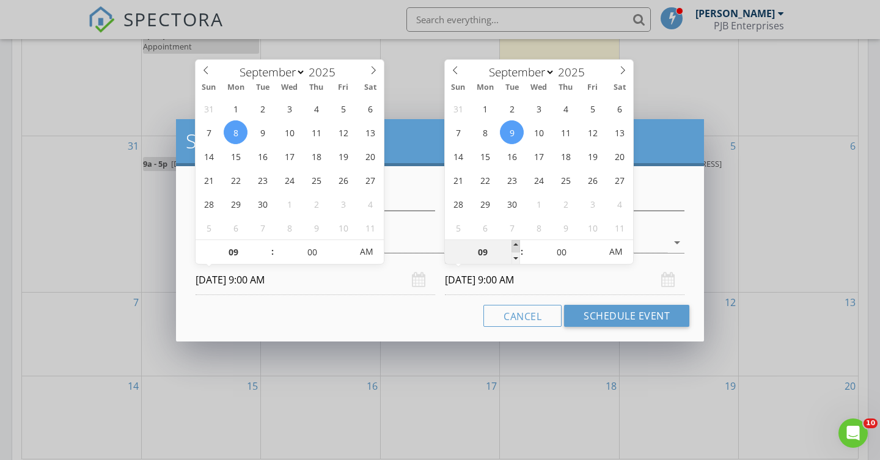
type input "10"
type input "[DATE] 10:00 AM"
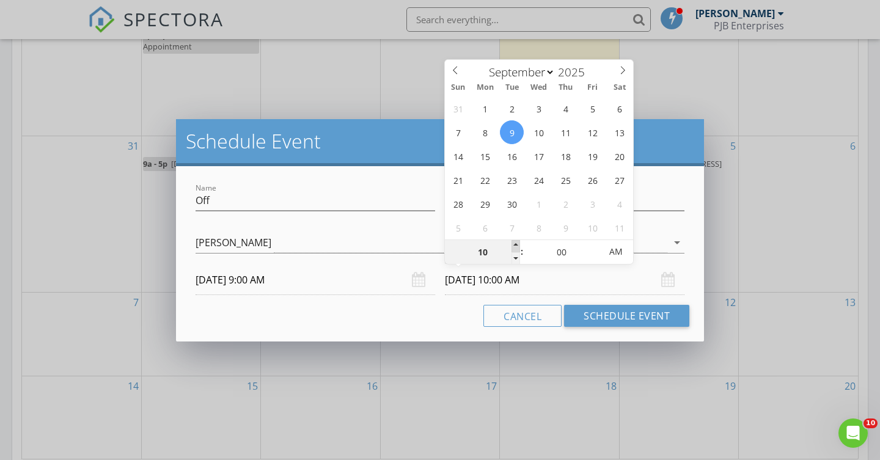
click at [515, 243] on span at bounding box center [516, 246] width 9 height 12
type input "11"
type input "[DATE] 11:00 AM"
click at [515, 243] on span at bounding box center [516, 246] width 9 height 12
type input "12"
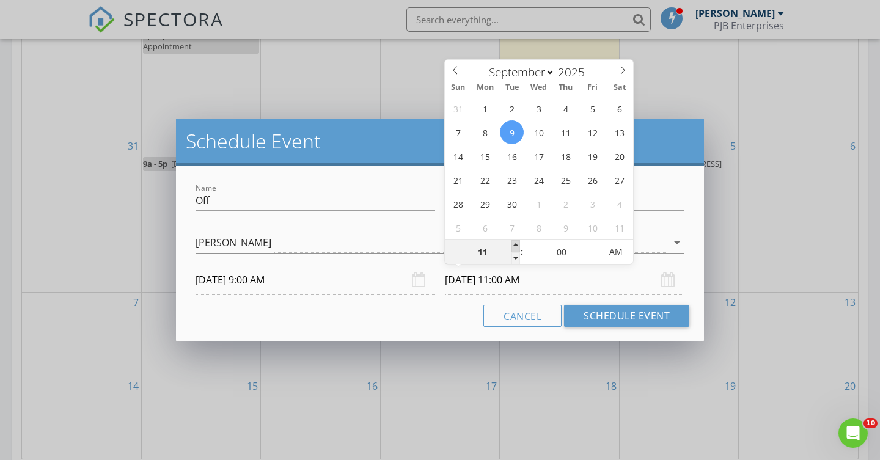
type input "[DATE] 12:00 PM"
click at [515, 243] on span at bounding box center [516, 246] width 9 height 12
type input "01"
type input "[DATE] 1:00 PM"
click at [515, 243] on span at bounding box center [516, 246] width 9 height 12
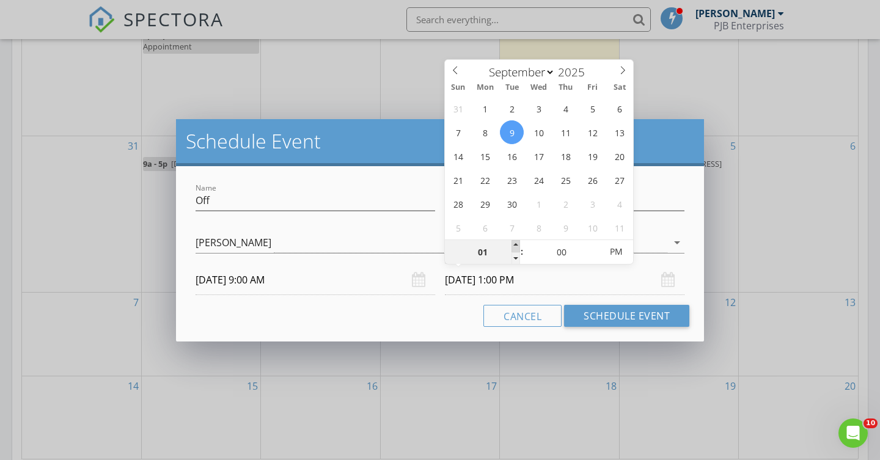
type input "02"
type input "[DATE] 2:00 PM"
click at [515, 243] on span at bounding box center [516, 246] width 9 height 12
type input "03"
type input "[DATE] 3:00 PM"
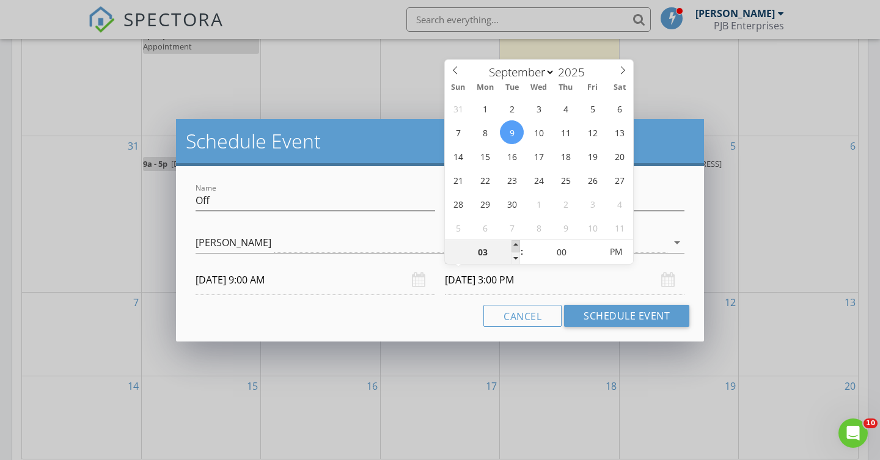
click at [515, 243] on span at bounding box center [516, 246] width 9 height 12
type input "04"
type input "[DATE] 4:00 PM"
click at [515, 243] on span at bounding box center [516, 246] width 9 height 12
type input "05"
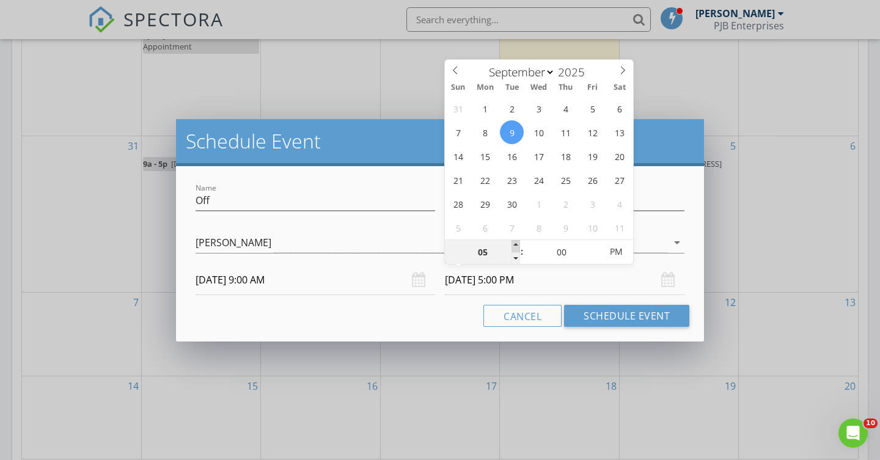
click at [515, 243] on span at bounding box center [516, 246] width 9 height 12
type input "[DATE] 5:00 PM"
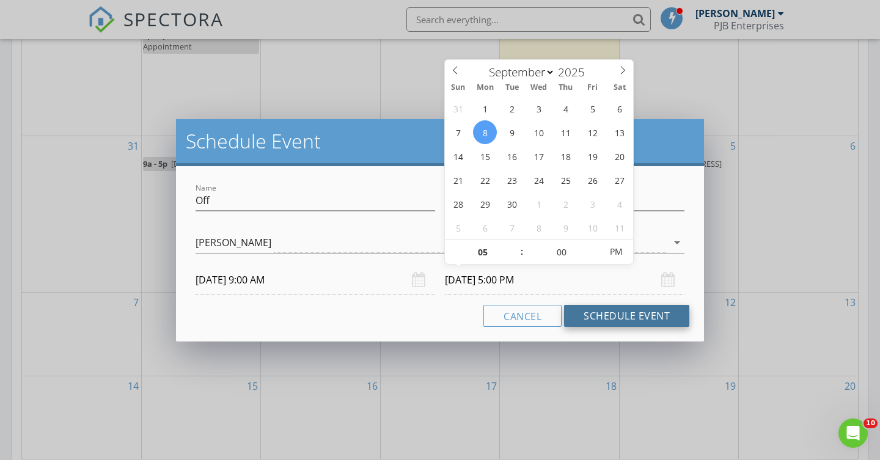
click at [597, 315] on button "Schedule Event" at bounding box center [626, 316] width 125 height 22
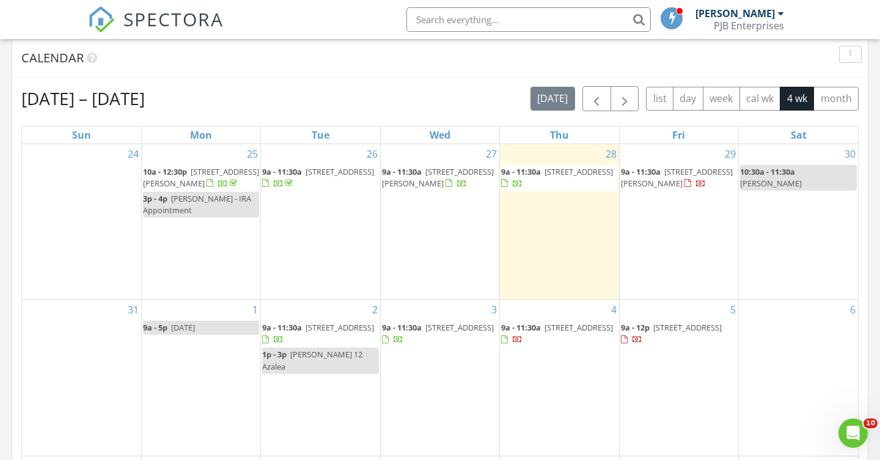
scroll to position [495, 0]
